Goal: Task Accomplishment & Management: Manage account settings

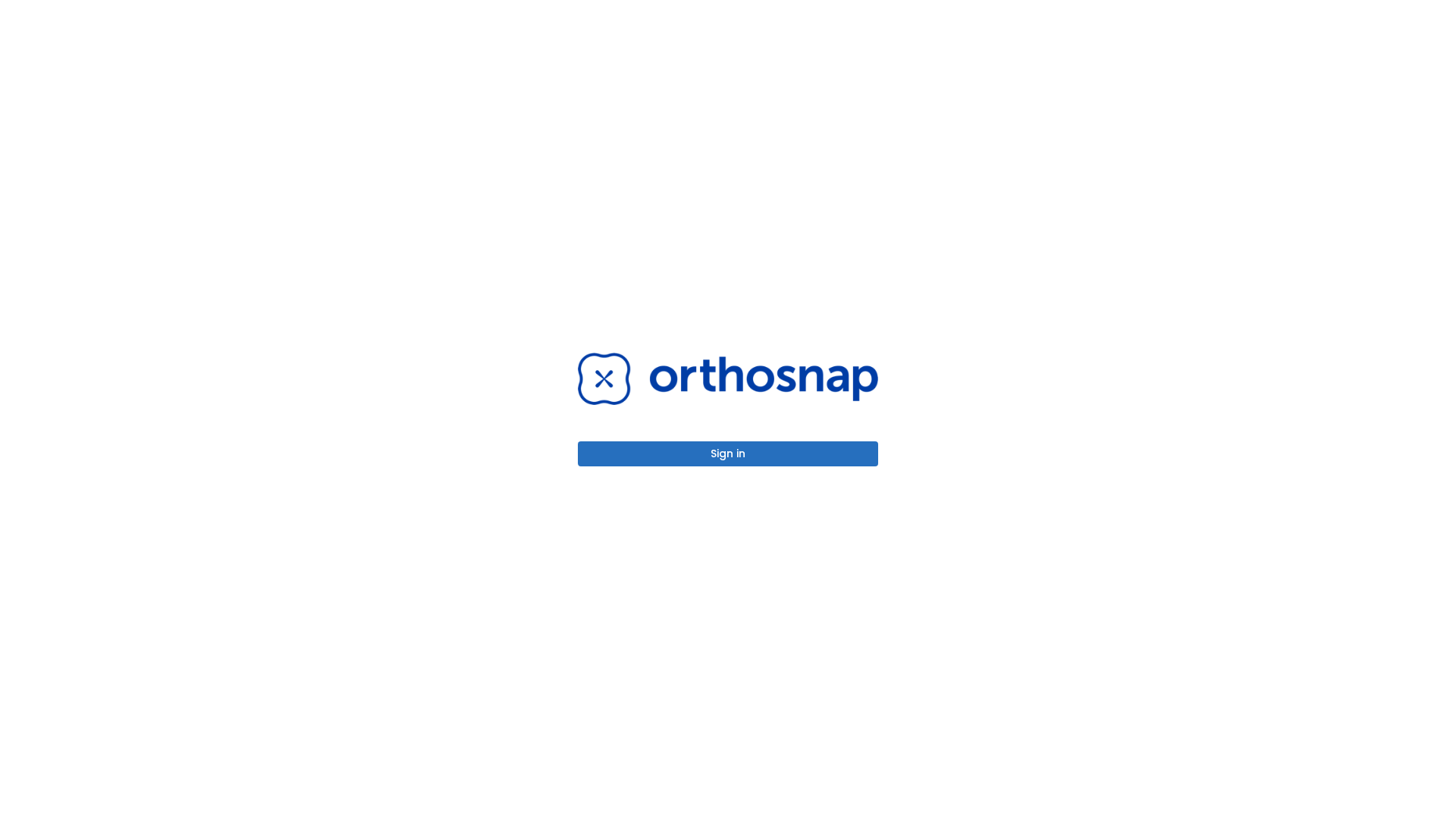
click at [728, 453] on button "Sign in" at bounding box center [728, 453] width 300 height 25
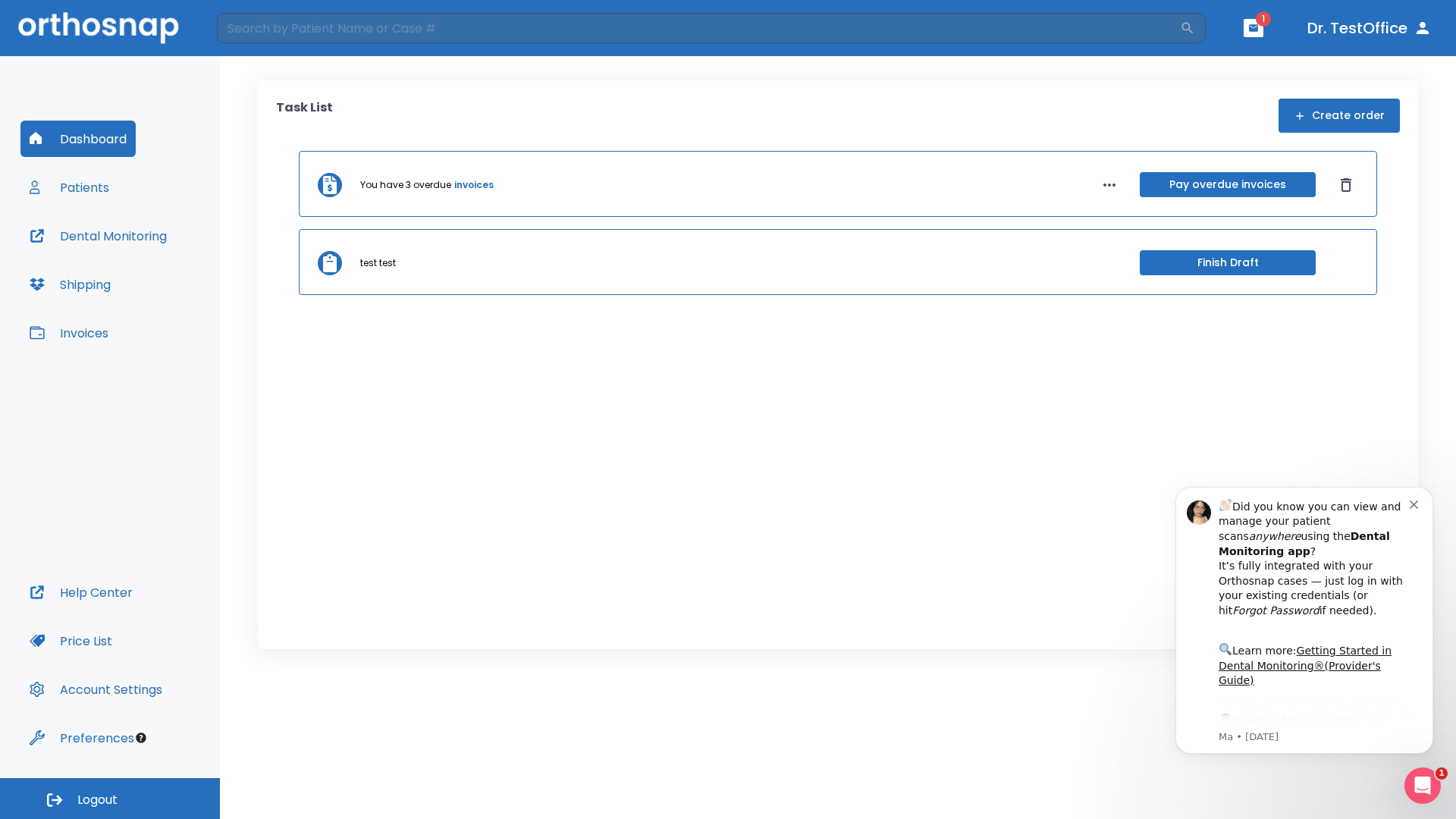
click at [110, 798] on span "Logout" at bounding box center [97, 799] width 40 height 17
